Goal: Task Accomplishment & Management: Manage account settings

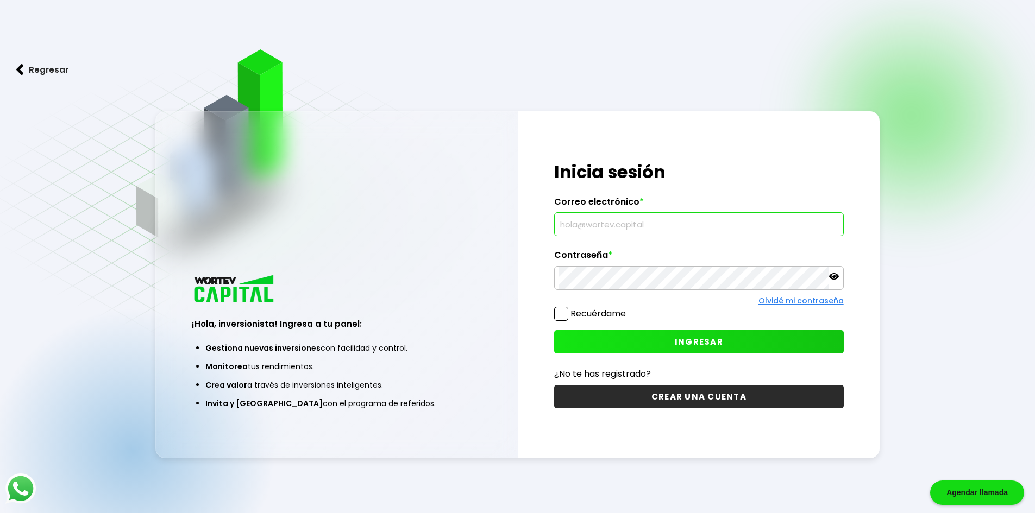
click at [607, 223] on input "text" at bounding box center [699, 224] width 280 height 23
type input "[EMAIL_ADDRESS][DOMAIN_NAME]"
click at [710, 341] on span "INGRESAR" at bounding box center [699, 341] width 48 height 11
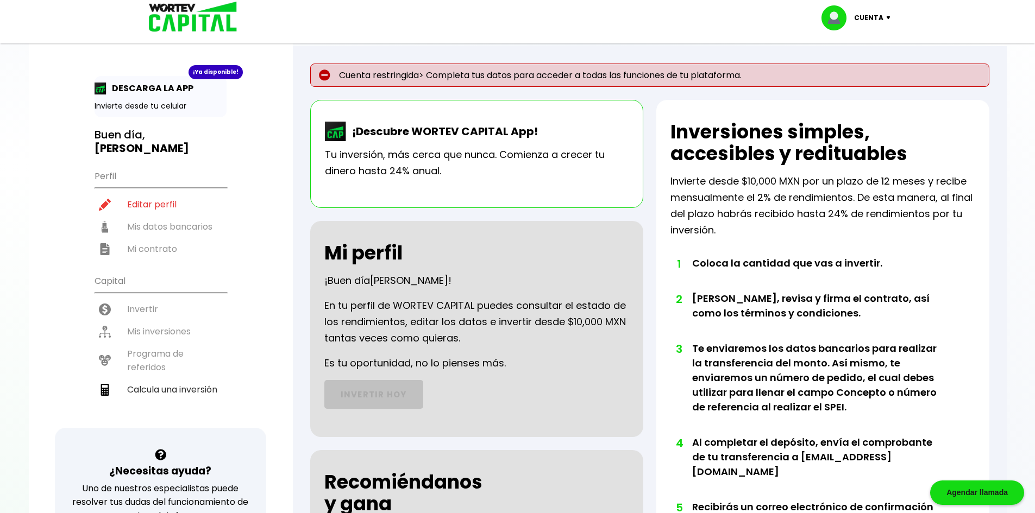
click at [885, 19] on img at bounding box center [890, 17] width 15 height 3
click at [864, 45] on link "Editar perfil" at bounding box center [857, 50] width 42 height 11
select select "Mujer"
select select "Licenciatura"
select select "MI"
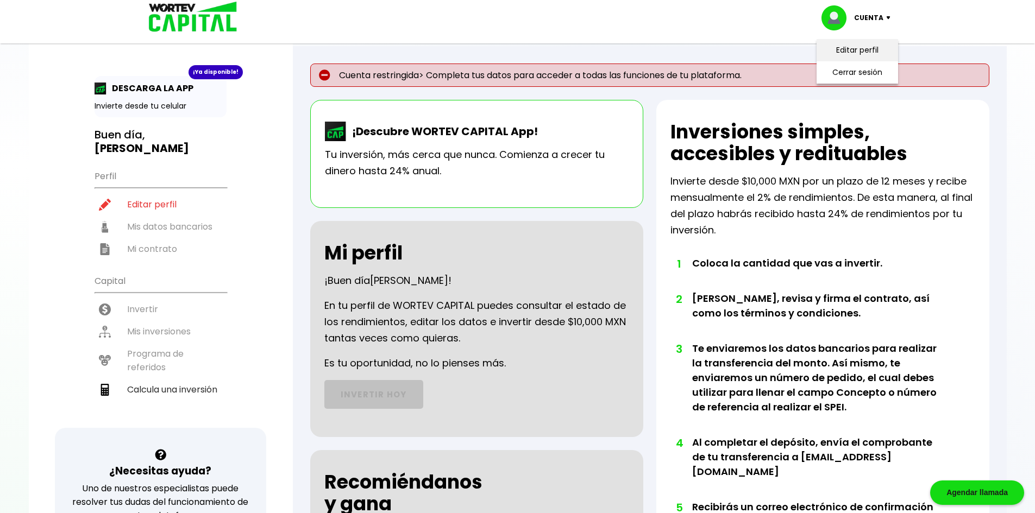
select select "HSBC"
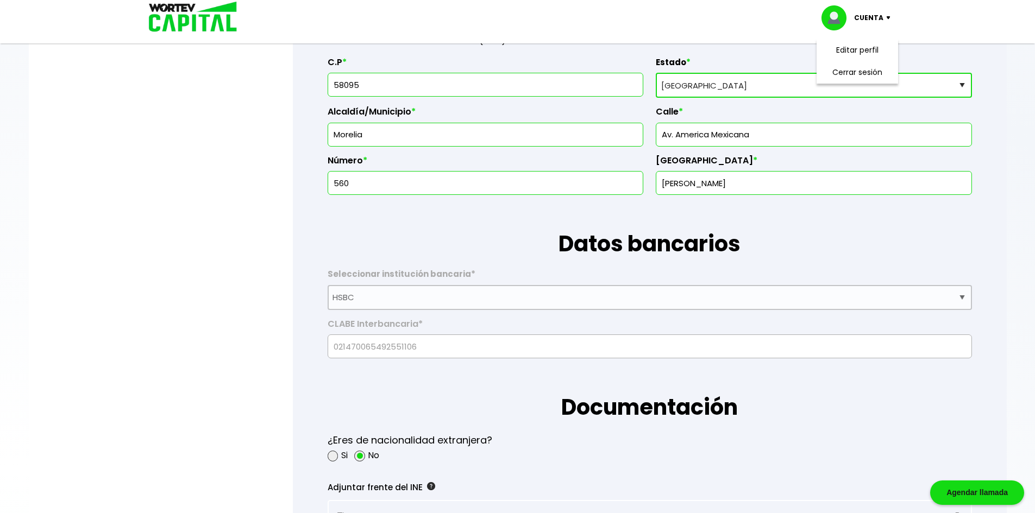
scroll to position [978, 0]
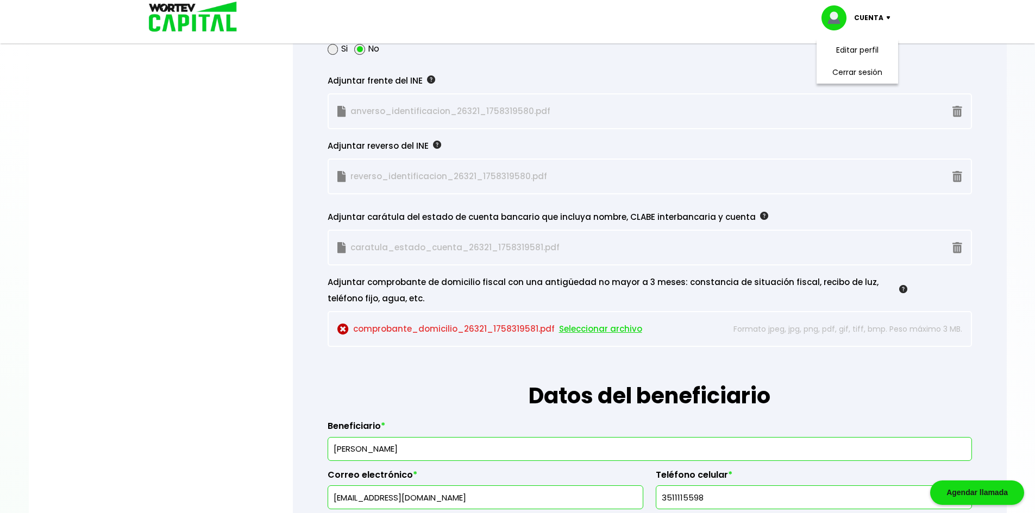
click at [594, 328] on span "Seleccionar archivo" at bounding box center [600, 329] width 83 height 16
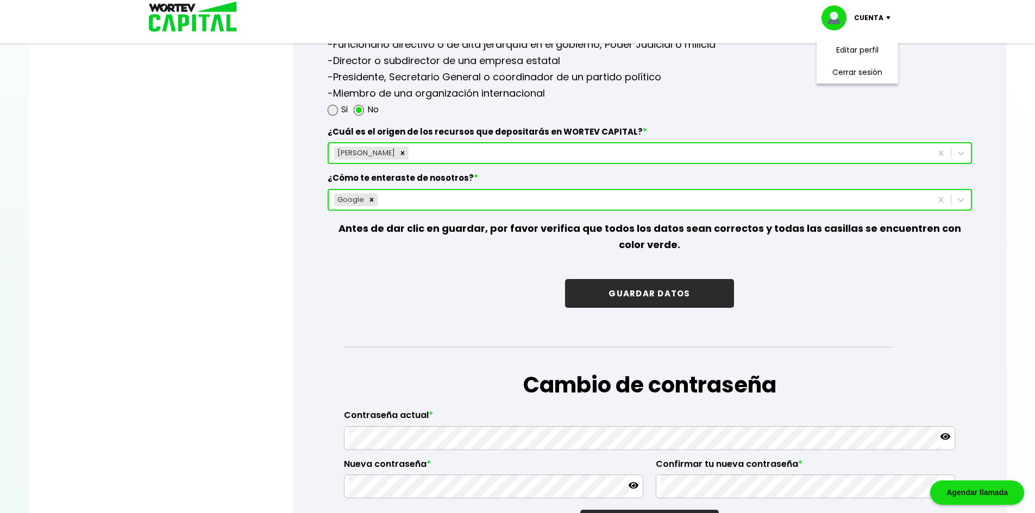
scroll to position [1575, 0]
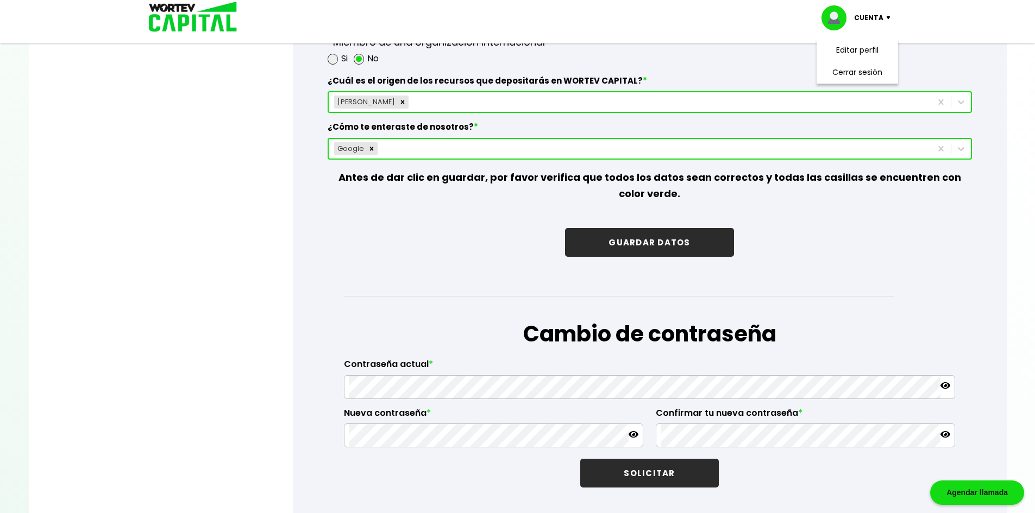
click at [649, 248] on button "GUARDAR DATOS" at bounding box center [649, 242] width 168 height 29
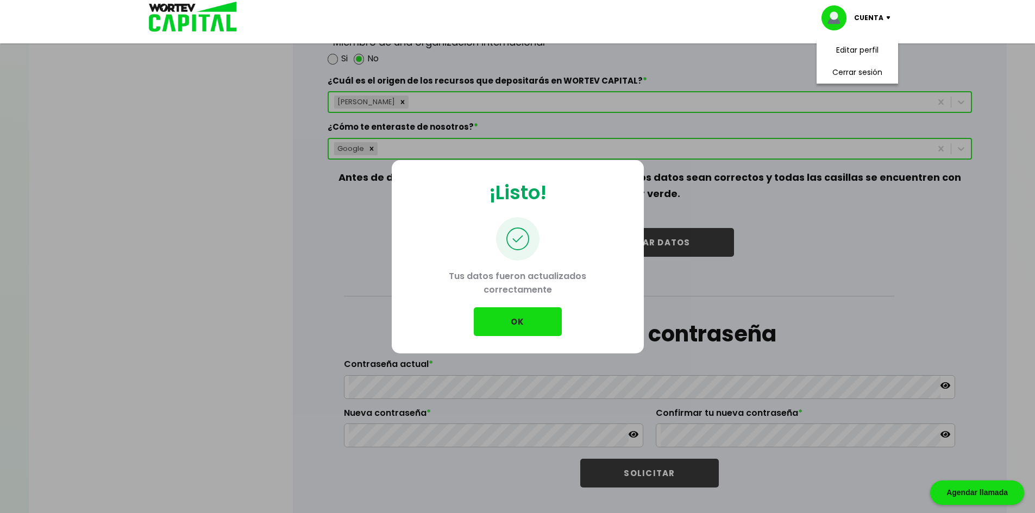
click at [503, 325] on button "OK" at bounding box center [518, 321] width 88 height 29
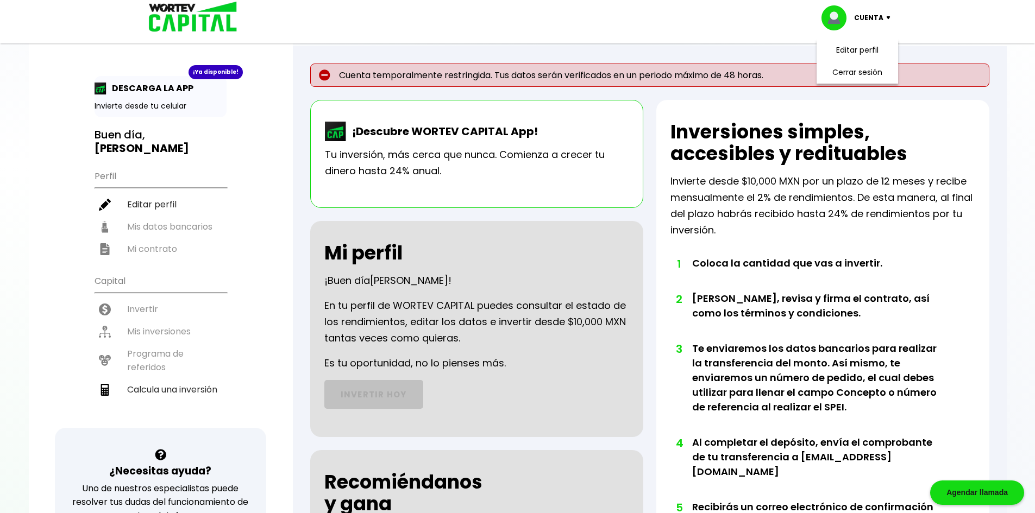
click at [729, 18] on div "Cuenta Editar perfil Cerrar sesión" at bounding box center [517, 17] width 760 height 35
click at [843, 22] on img at bounding box center [837, 17] width 33 height 25
click at [219, 67] on div "¡Ya disponible!" at bounding box center [215, 72] width 54 height 14
click at [885, 22] on div "Cuenta" at bounding box center [859, 17] width 77 height 25
click at [856, 77] on li "Cerrar sesión" at bounding box center [857, 72] width 87 height 22
